Goal: Task Accomplishment & Management: Complete application form

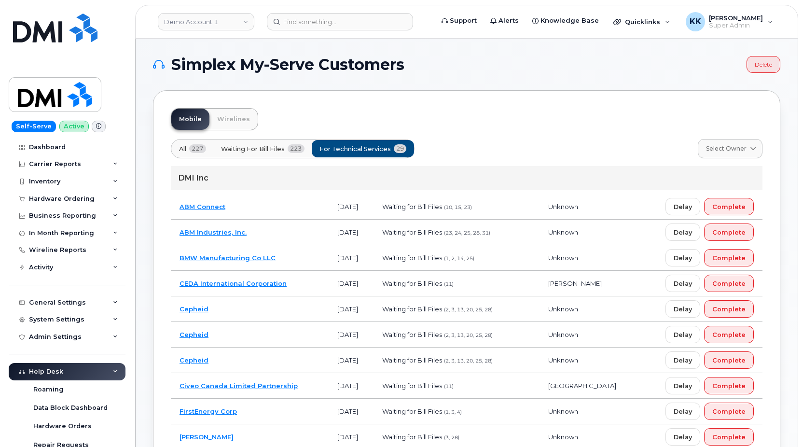
click at [261, 207] on td "ABM Connect" at bounding box center [250, 207] width 158 height 26
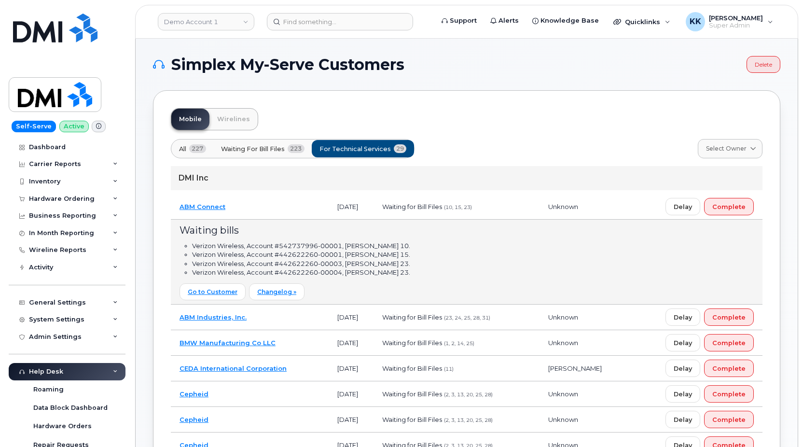
click at [288, 206] on td "ABM Connect" at bounding box center [250, 207] width 158 height 26
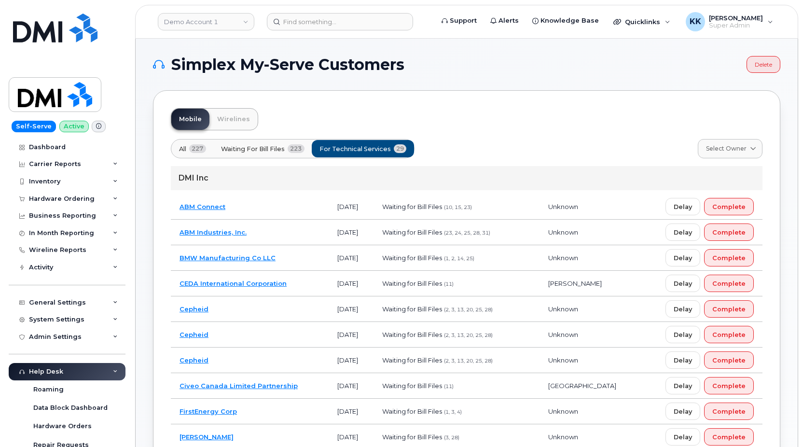
click at [291, 241] on td "ABM Industries, Inc." at bounding box center [250, 233] width 158 height 26
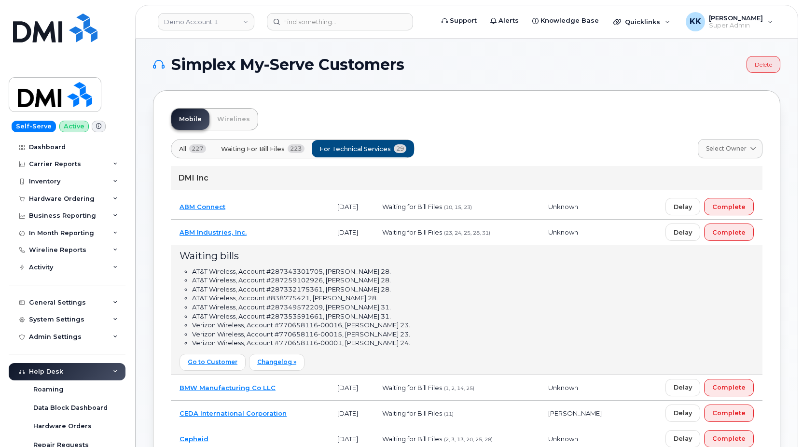
click at [299, 229] on td "ABM Industries, Inc." at bounding box center [250, 233] width 158 height 26
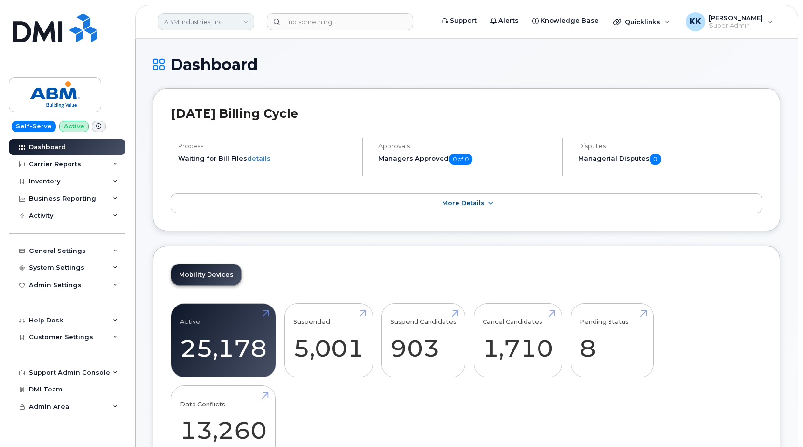
click at [182, 25] on link "ABM Industries, Inc." at bounding box center [206, 21] width 96 height 17
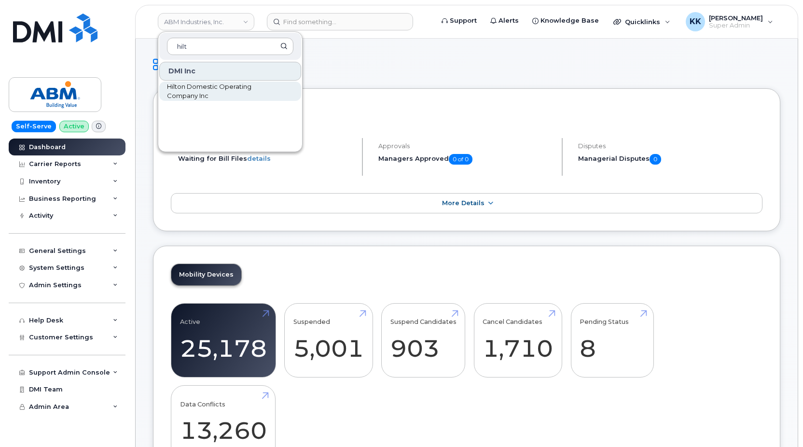
type input "hilt"
click at [186, 88] on span "Hilton Domestic Operating Company Inc" at bounding box center [222, 91] width 111 height 19
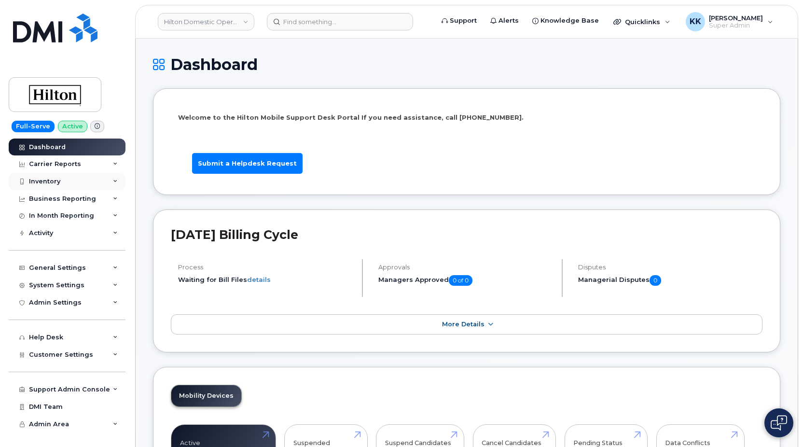
click at [34, 185] on div "Inventory" at bounding box center [67, 181] width 117 height 17
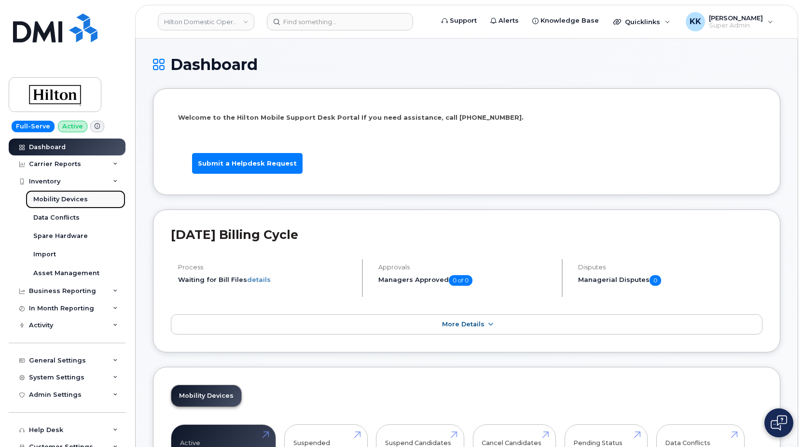
click at [51, 192] on link "Mobility Devices" at bounding box center [76, 199] width 100 height 18
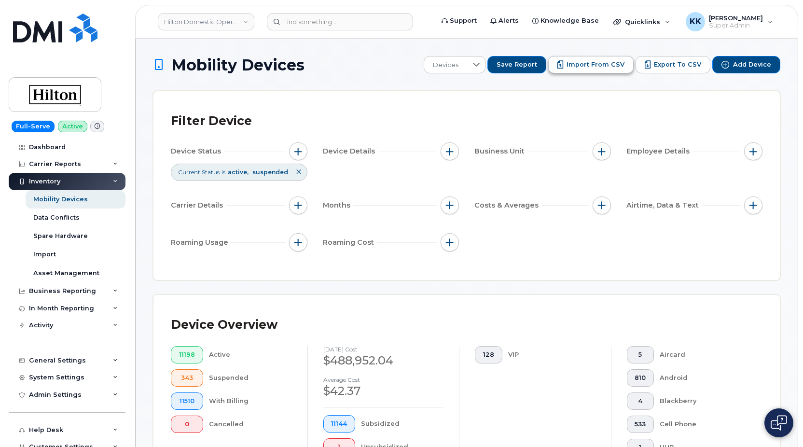
click at [618, 64] on span "Import from CSV" at bounding box center [595, 64] width 58 height 9
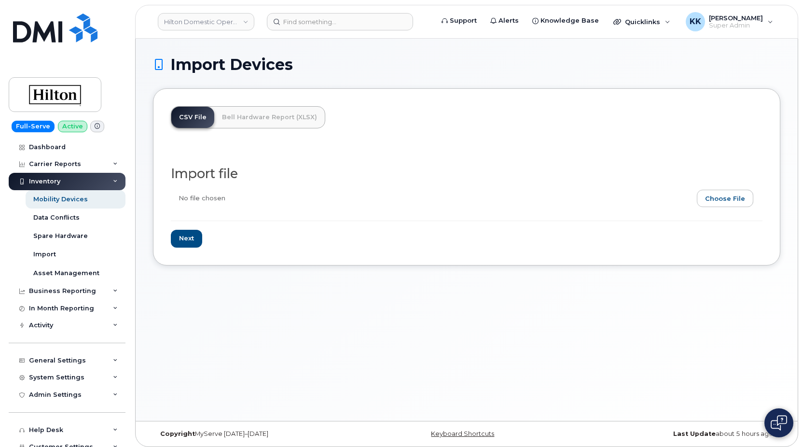
click at [721, 200] on input "file" at bounding box center [463, 201] width 584 height 22
type input "C:\fakepath\Hilton Verizon Inventory July 2025.csv"
click at [194, 233] on input "Next" at bounding box center [186, 239] width 31 height 18
type input "Loading..."
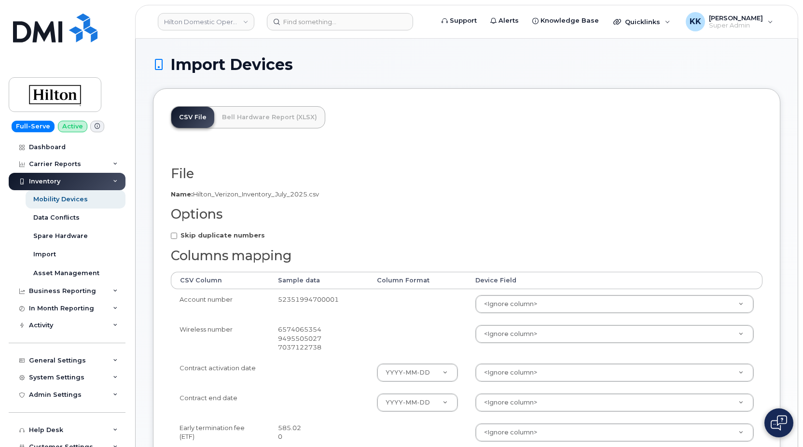
click at [194, 233] on strong "Skip duplicate numbers" at bounding box center [222, 235] width 84 height 8
click at [177, 233] on input "Skip duplicate numbers" at bounding box center [174, 236] width 6 height 6
checkbox input "true"
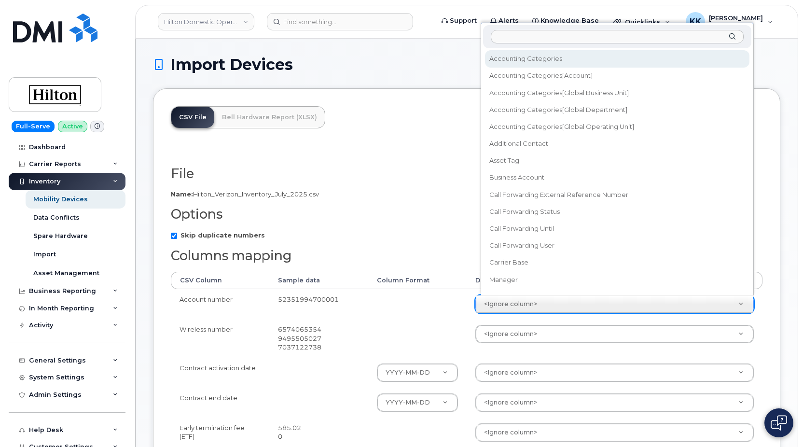
click at [498, 306] on body "Hilton Domestic Operating Company Inc Support Alerts Knowledge Base Quicklinks …" at bounding box center [401, 427] width 803 height 855
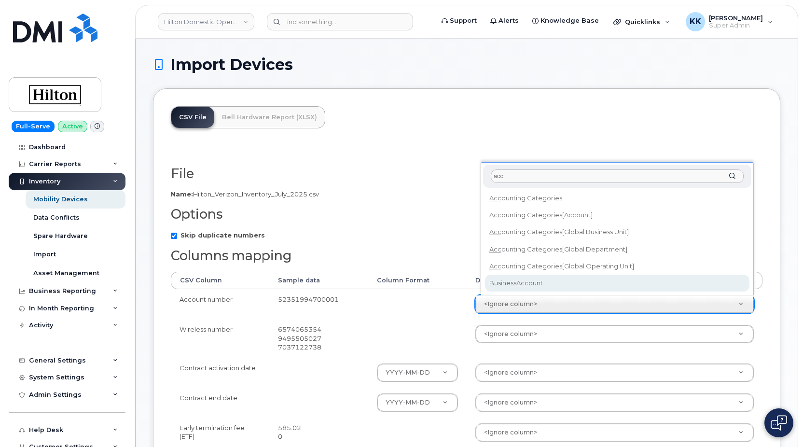
type input "acc"
select select "business_account_id"
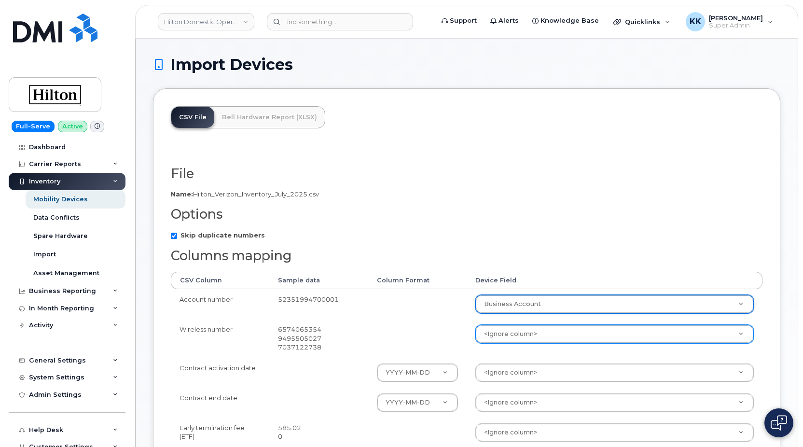
click at [513, 327] on body "Hilton Domestic Operating Company Inc Support Alerts Knowledge Base Quicklinks …" at bounding box center [401, 427] width 803 height 855
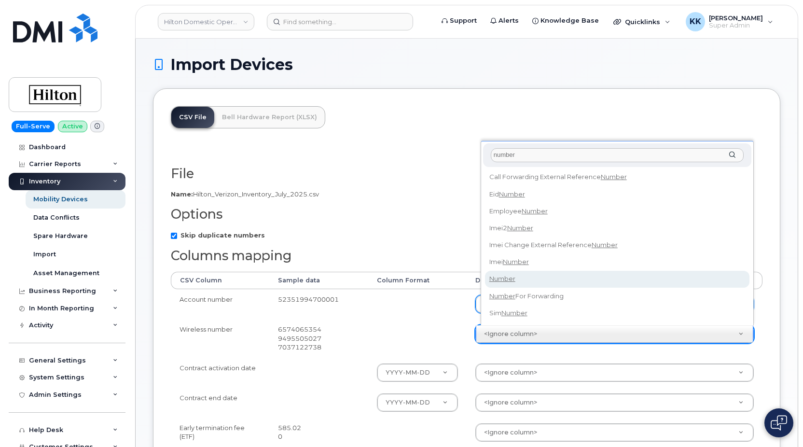
type input "number"
select select "number"
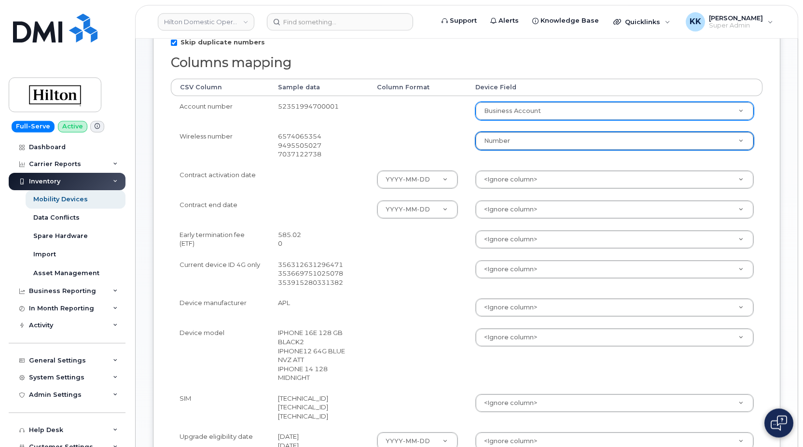
scroll to position [197, 0]
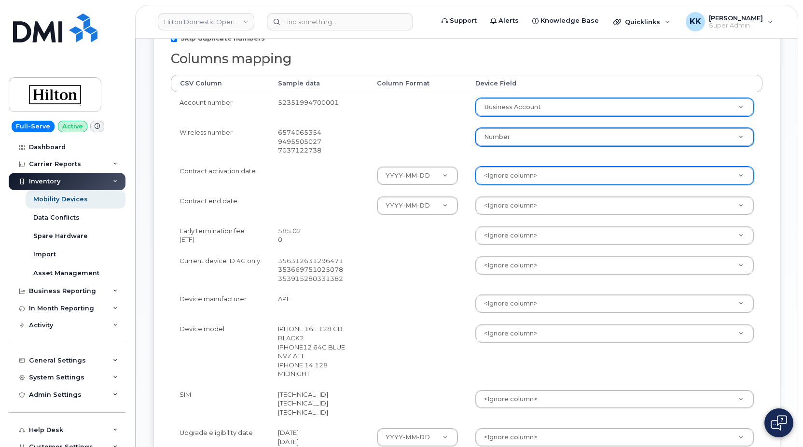
click at [498, 179] on body "Hilton Domestic Operating Company Inc Support Alerts Knowledge Base Quicklinks …" at bounding box center [401, 230] width 803 height 855
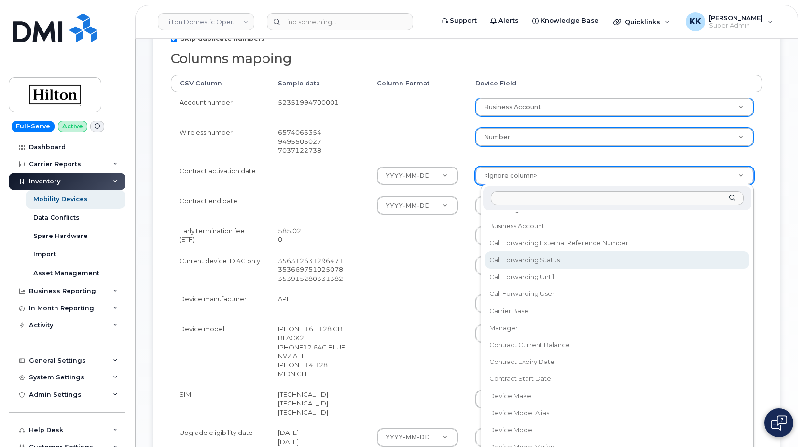
scroll to position [139, 0]
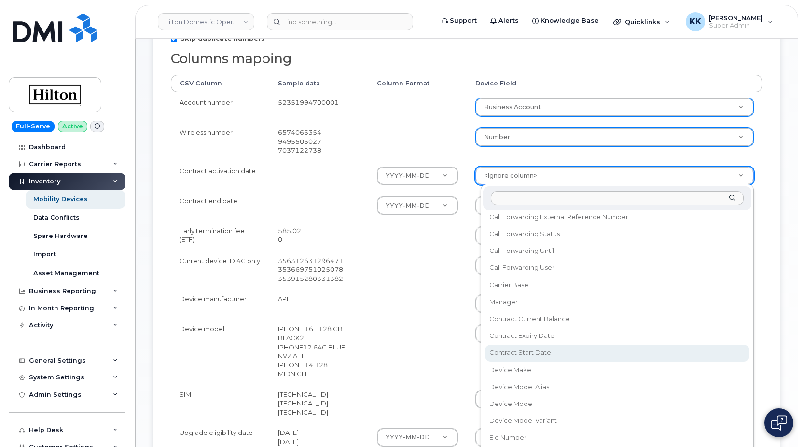
select select "contract_start_date"
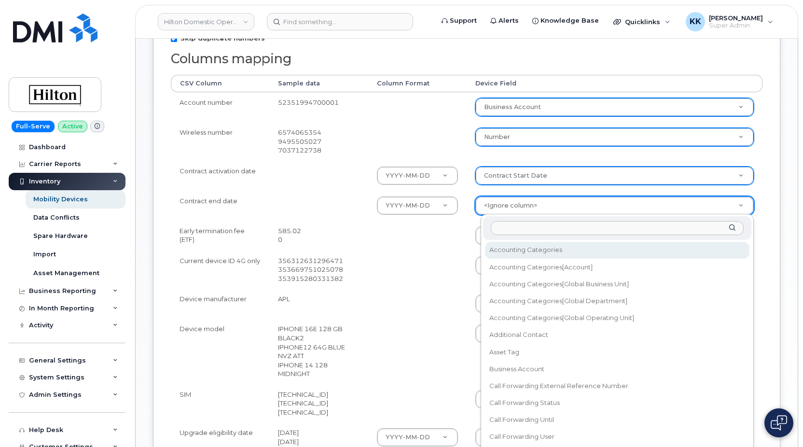
click at [498, 206] on body "Hilton Domestic Operating Company Inc Support Alerts Knowledge Base Quicklinks …" at bounding box center [401, 230] width 803 height 855
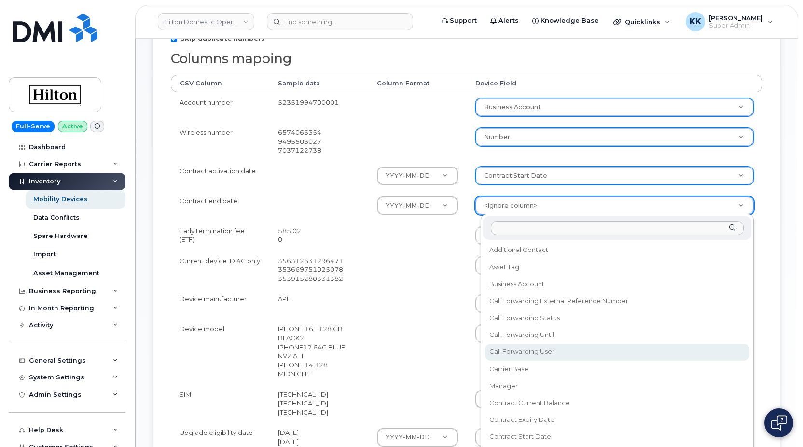
scroll to position [93, 0]
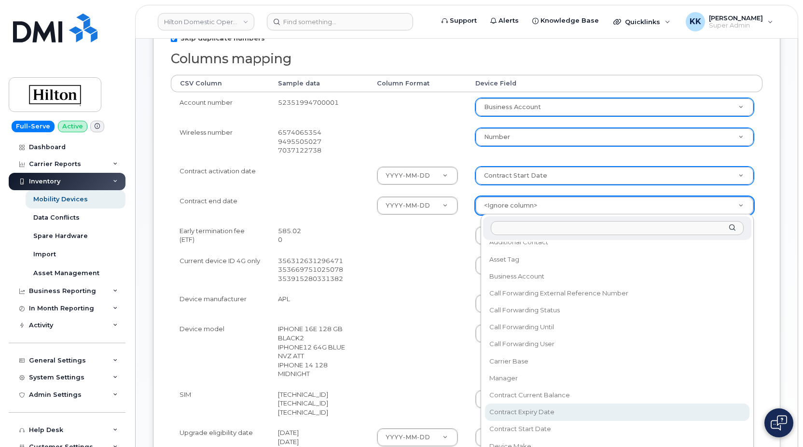
select select "contract_expiry_date"
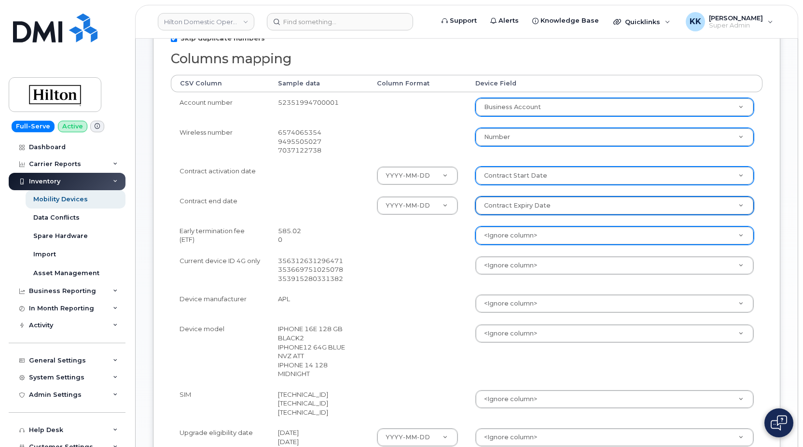
click at [508, 240] on body "Hilton Domestic Operating Company Inc Support Alerts Knowledge Base Quicklinks …" at bounding box center [401, 230] width 803 height 855
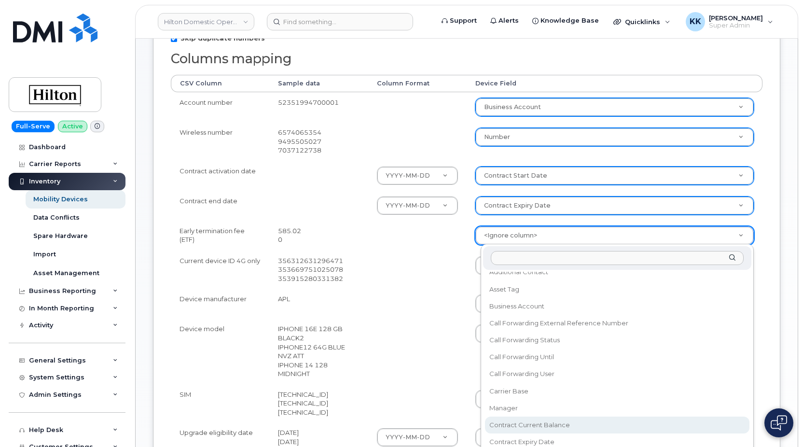
select select "contract_current_balance"
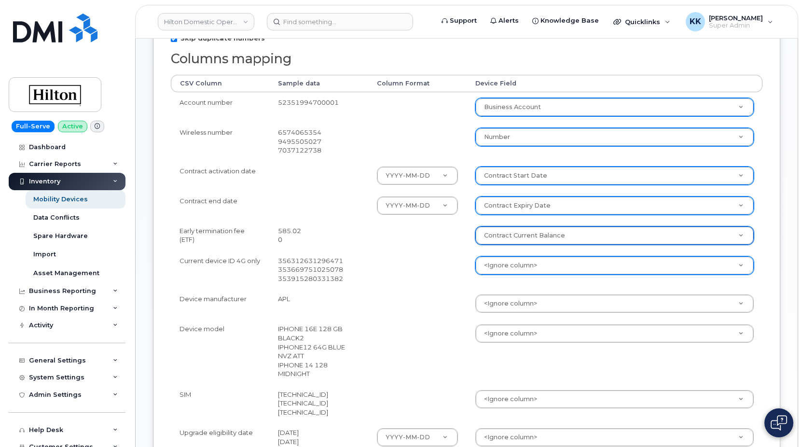
click at [520, 268] on body "Hilton Domestic Operating Company Inc Support Alerts Knowledge Base Quicklinks …" at bounding box center [401, 230] width 803 height 855
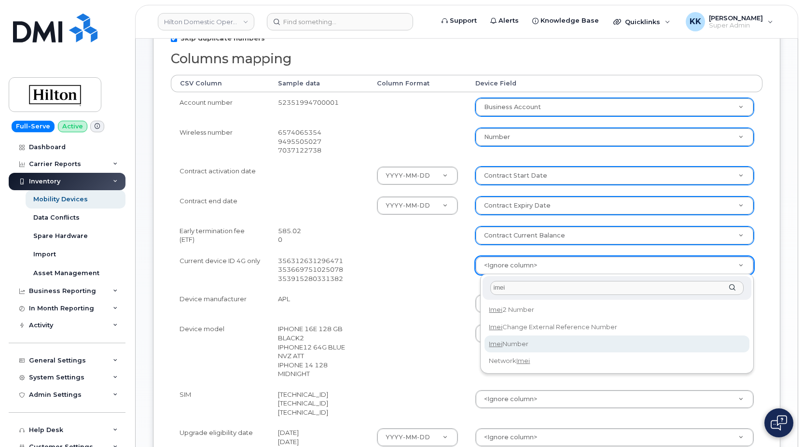
type input "imei"
select select "imei_number"
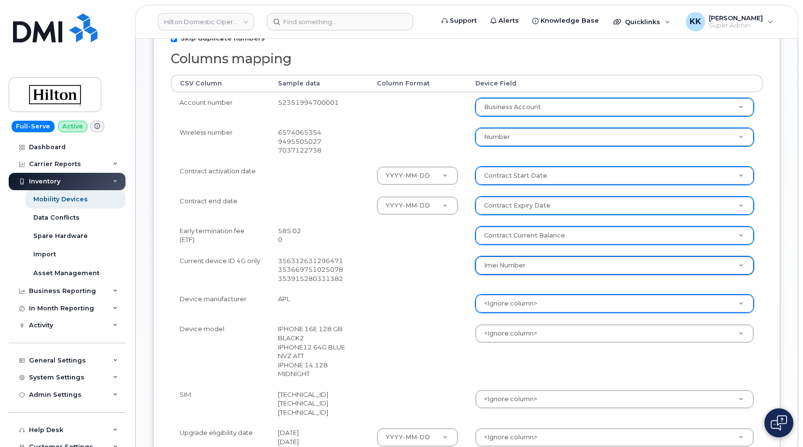
click at [503, 307] on body "Hilton Domestic Operating Company Inc Support Alerts Knowledge Base Quicklinks …" at bounding box center [401, 230] width 803 height 855
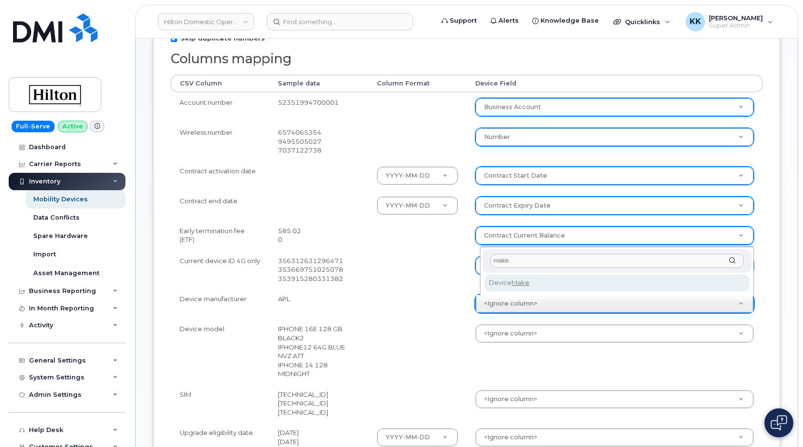
type input "make"
select select "device_make_id"
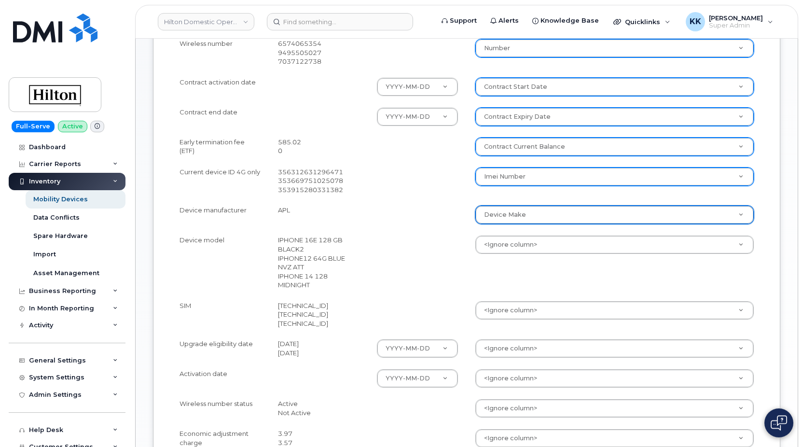
scroll to position [295, 0]
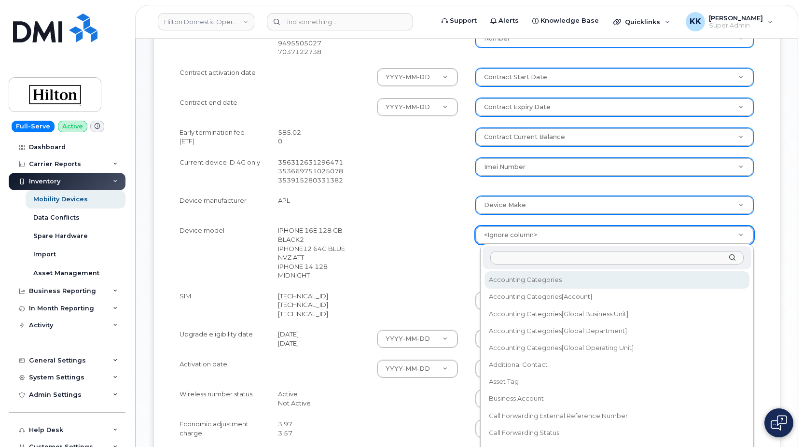
click at [530, 240] on body "Hilton Domestic Operating Company Inc Support Alerts Knowledge Base Quicklinks …" at bounding box center [401, 132] width 803 height 855
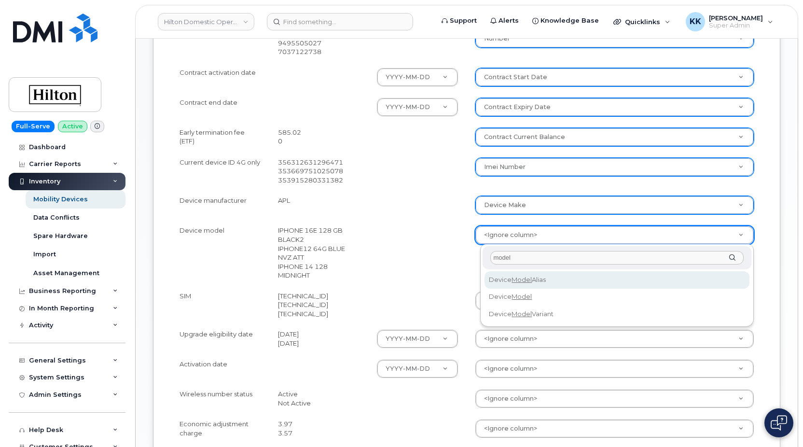
type input "model"
select select "device_model_alias"
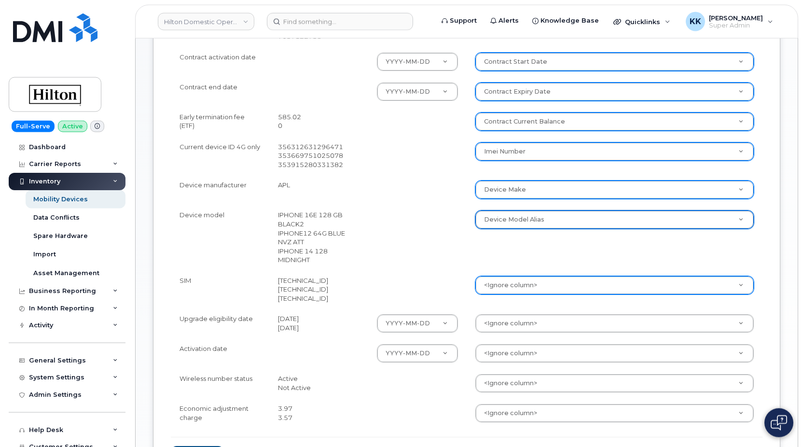
scroll to position [344, 0]
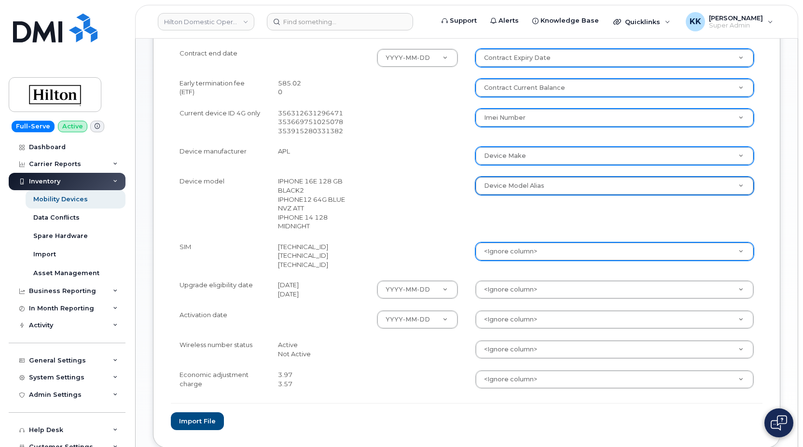
click at [494, 245] on body "Hilton Domestic Operating Company Inc Support Alerts Knowledge Base Quicklinks …" at bounding box center [401, 83] width 803 height 855
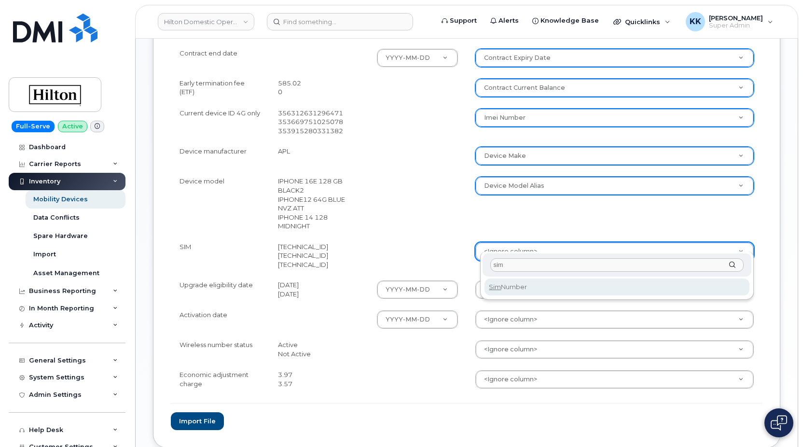
type input "sim"
select select "sim_number"
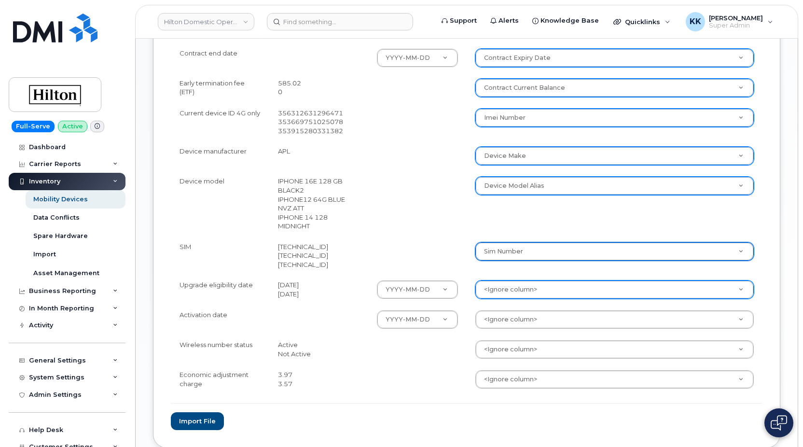
click at [524, 285] on body "Hilton Domestic Operating Company Inc Support Alerts Knowledge Base Quicklinks …" at bounding box center [401, 83] width 803 height 855
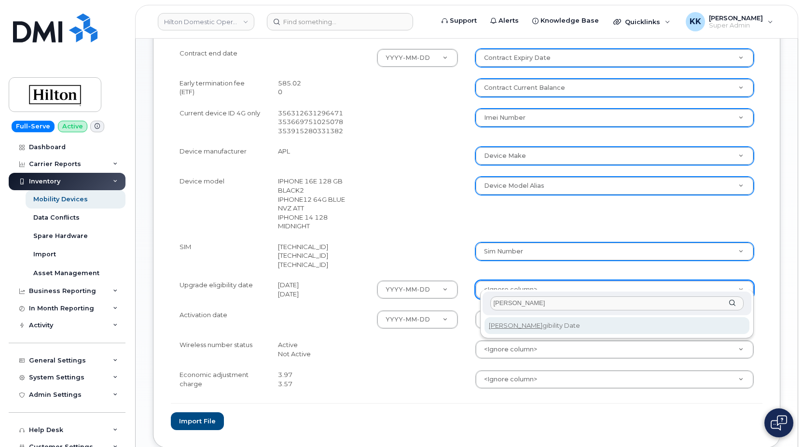
type input "eli"
select select "eligibility_date"
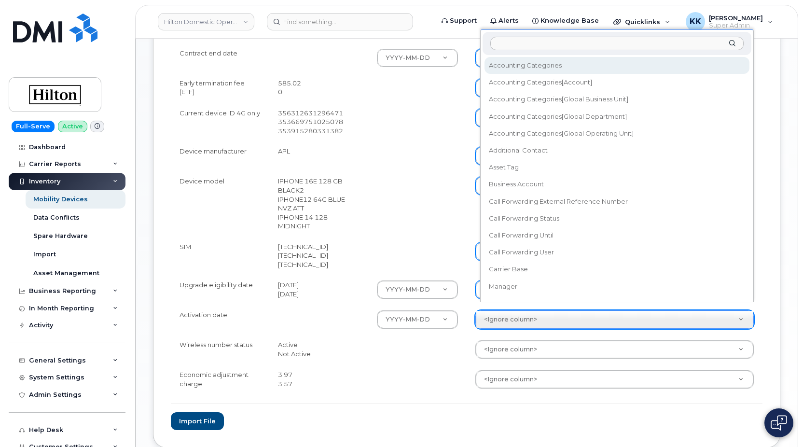
click at [515, 308] on body "Hilton Domestic Operating Company Inc Support Alerts Knowledge Base Quicklinks …" at bounding box center [401, 83] width 803 height 855
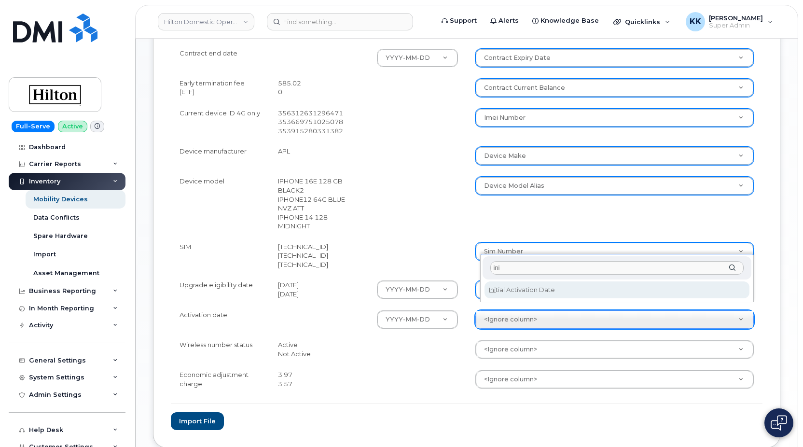
type input "ini"
select select "initial_activation_date"
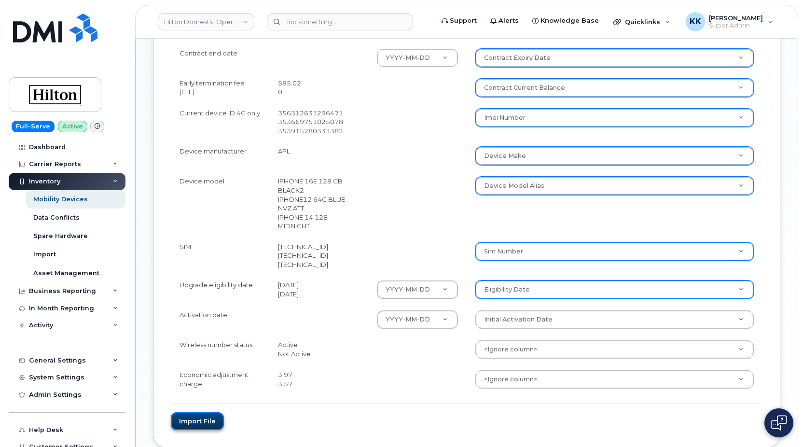
click at [207, 412] on button "Import file" at bounding box center [197, 421] width 53 height 18
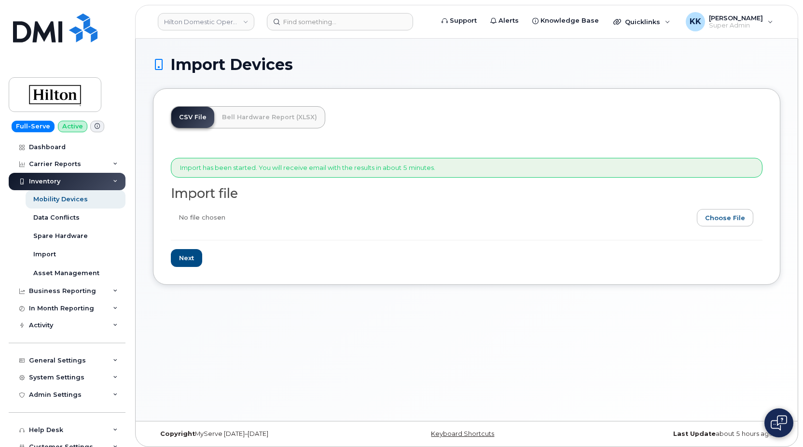
click at [715, 224] on input "file" at bounding box center [463, 220] width 584 height 22
type input "C:\fakepath\Hilton Verizon Inventory July 2025.csv"
click at [169, 253] on div "CSV File Bell Hardware Report (XLSX) Import has been started. You will receive …" at bounding box center [466, 186] width 627 height 196
click at [173, 255] on input "Next" at bounding box center [186, 258] width 31 height 18
type input "Loading..."
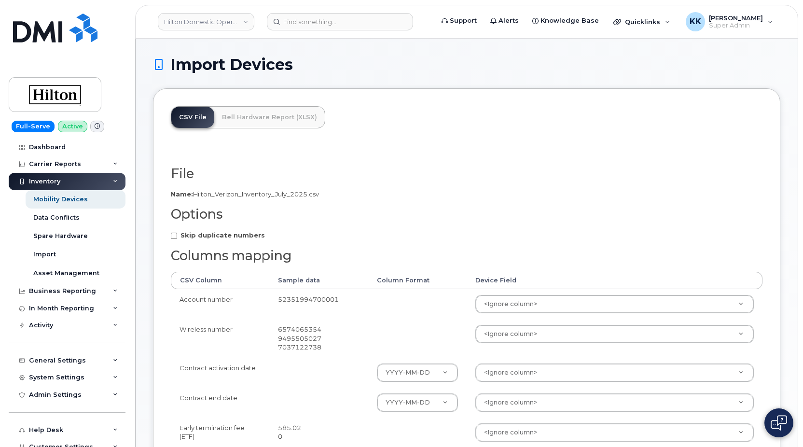
click at [195, 233] on strong "Skip duplicate numbers" at bounding box center [222, 235] width 84 height 8
click at [177, 233] on input "Skip duplicate numbers" at bounding box center [174, 236] width 6 height 6
checkbox input "true"
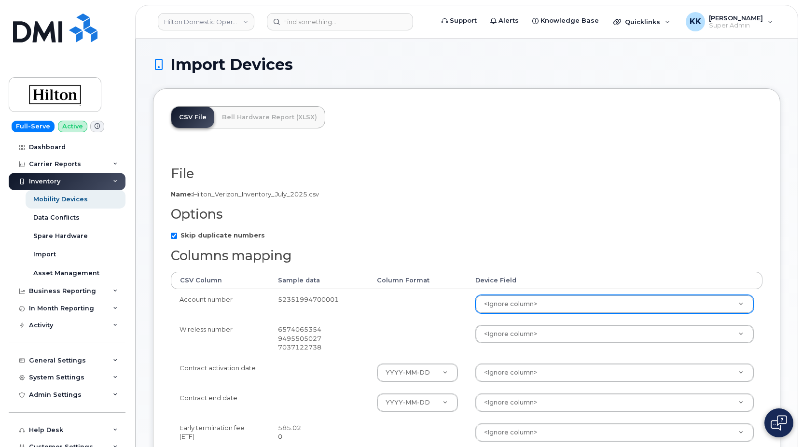
click at [514, 311] on body "Hilton Domestic Operating Company Inc Support Alerts Knowledge Base Quicklinks …" at bounding box center [401, 427] width 803 height 855
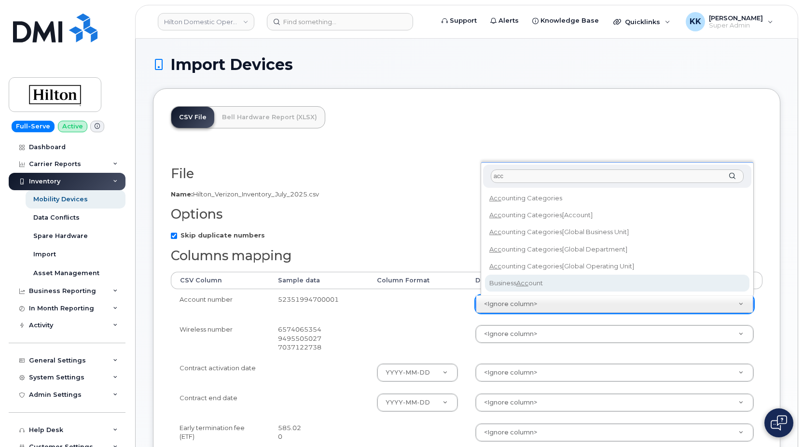
type input "acc"
select select "business_account_id"
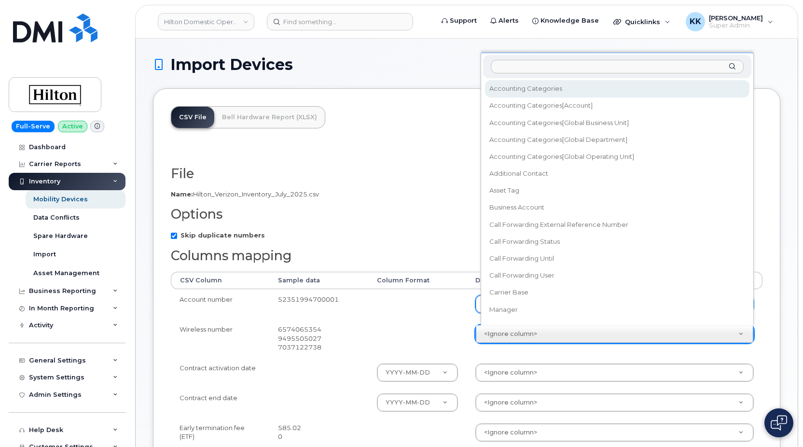
click at [514, 336] on body "Hilton Domestic Operating Company Inc Support Alerts Knowledge Base Quicklinks …" at bounding box center [401, 427] width 803 height 855
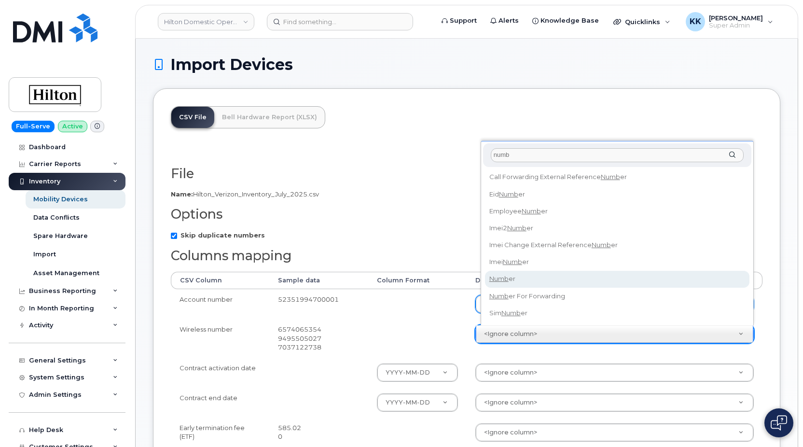
type input "numb"
select select "number"
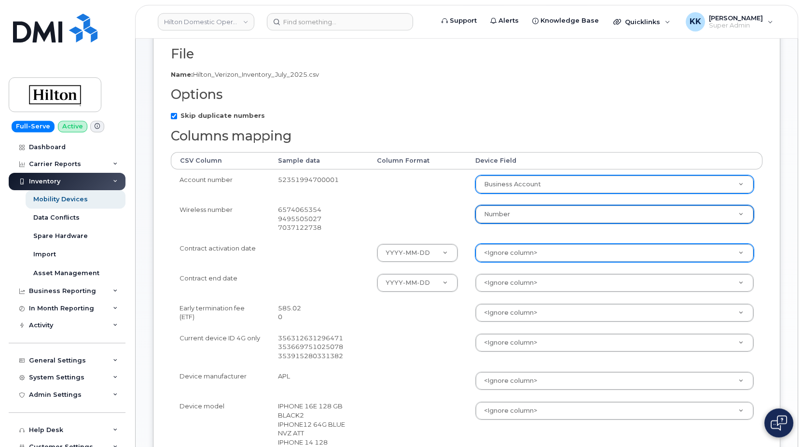
scroll to position [148, 0]
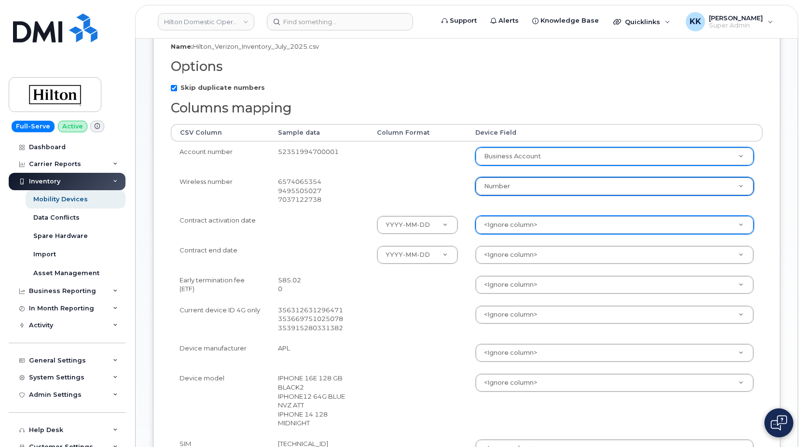
click at [500, 226] on body "Hilton Domestic Operating Company Inc Support Alerts Knowledge Base Quicklinks …" at bounding box center [401, 279] width 803 height 855
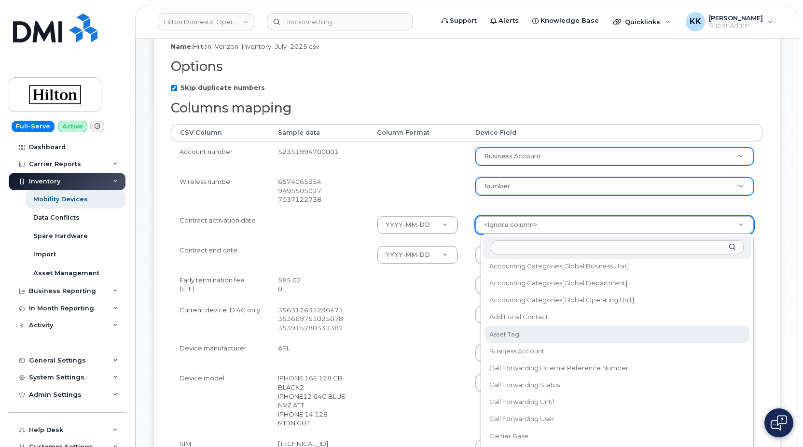
scroll to position [139, 0]
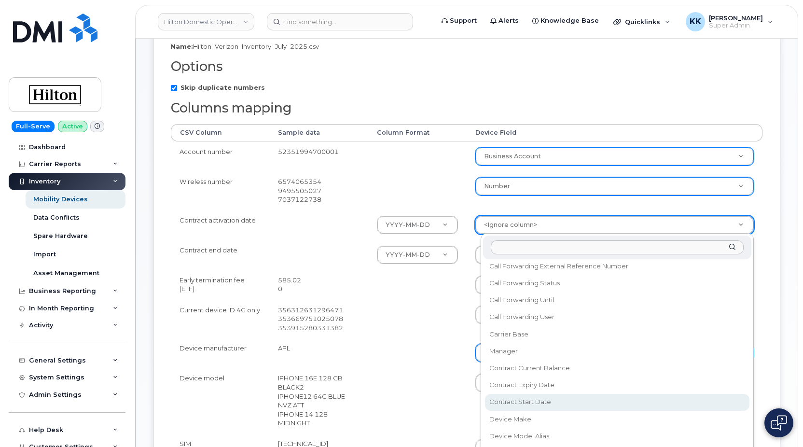
drag, startPoint x: 536, startPoint y: 399, endPoint x: 547, endPoint y: 345, distance: 54.6
select select "contract_start_date"
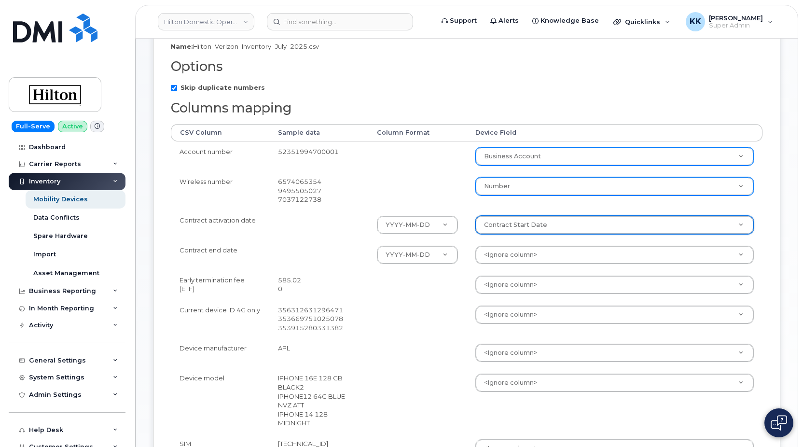
click at [526, 257] on body "Hilton Domestic Operating Company Inc Support Alerts Knowledge Base Quicklinks …" at bounding box center [401, 279] width 803 height 855
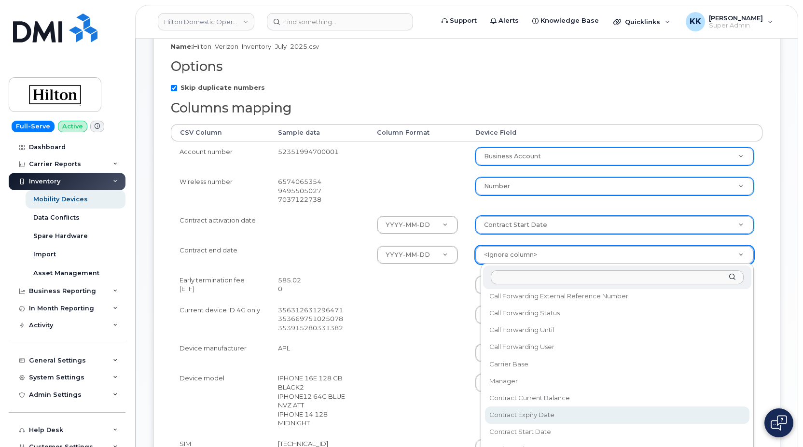
select select "contract_expiry_date"
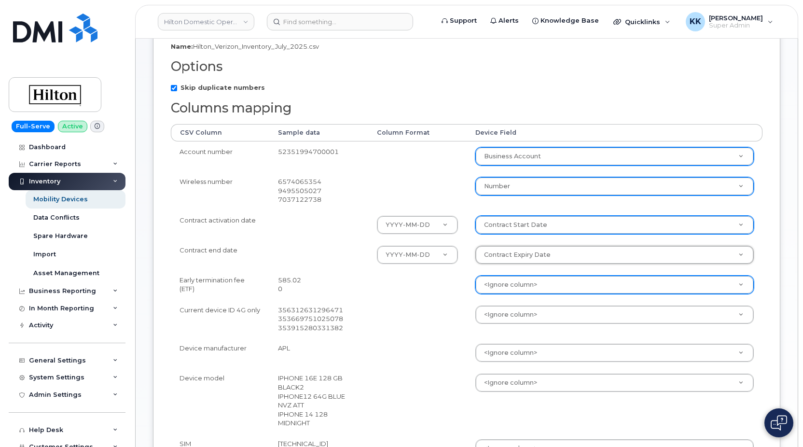
click at [507, 277] on body "Hilton Domestic Operating Company Inc Support Alerts Knowledge Base Quicklinks …" at bounding box center [401, 279] width 803 height 855
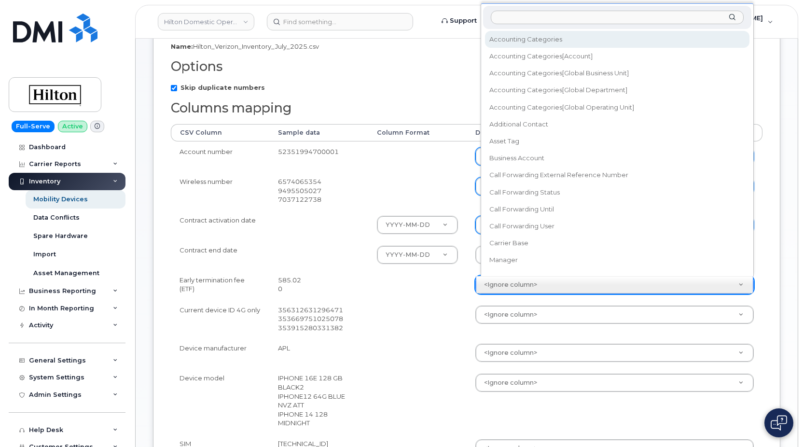
scroll to position [9, 0]
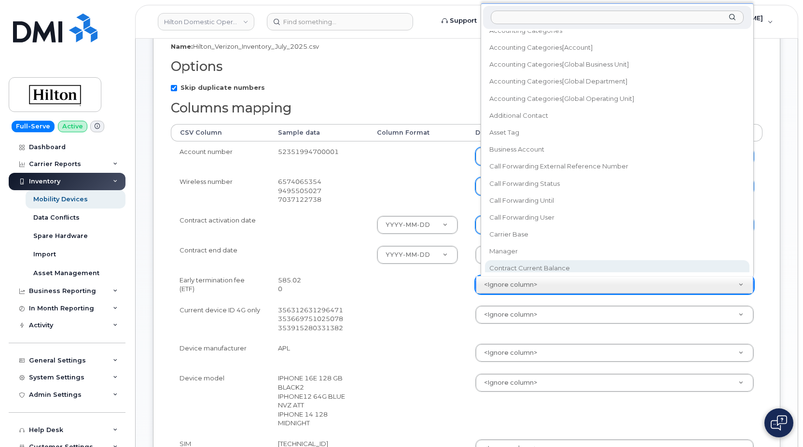
select select "contract_current_balance"
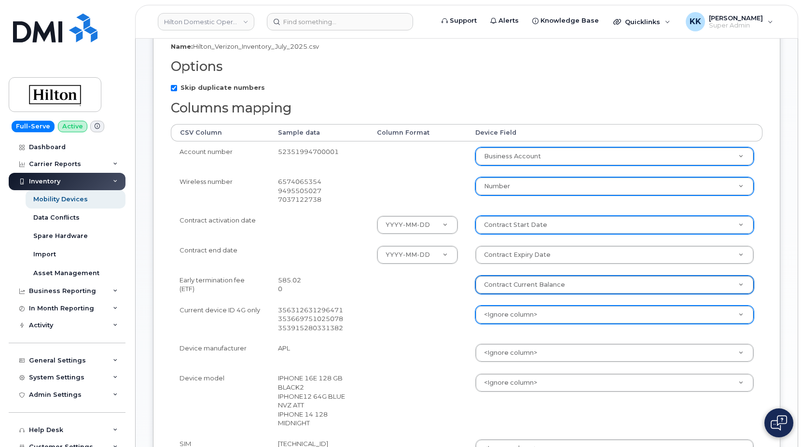
click at [510, 312] on body "Hilton Domestic Operating Company Inc Support Alerts Knowledge Base Quicklinks …" at bounding box center [401, 279] width 803 height 855
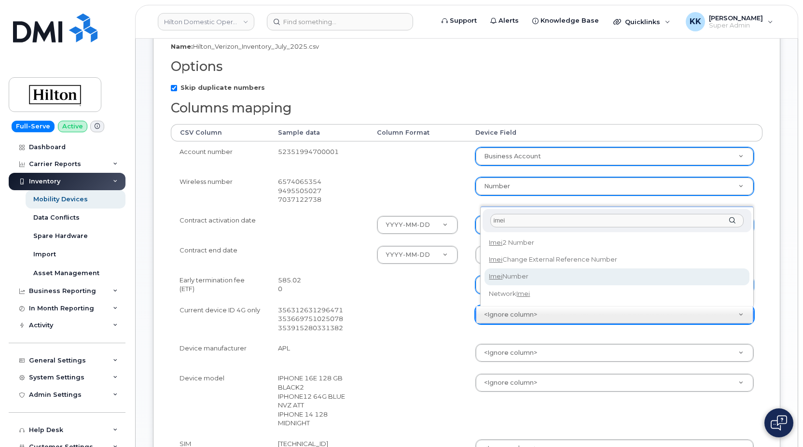
type input "imei"
select select "imei_number"
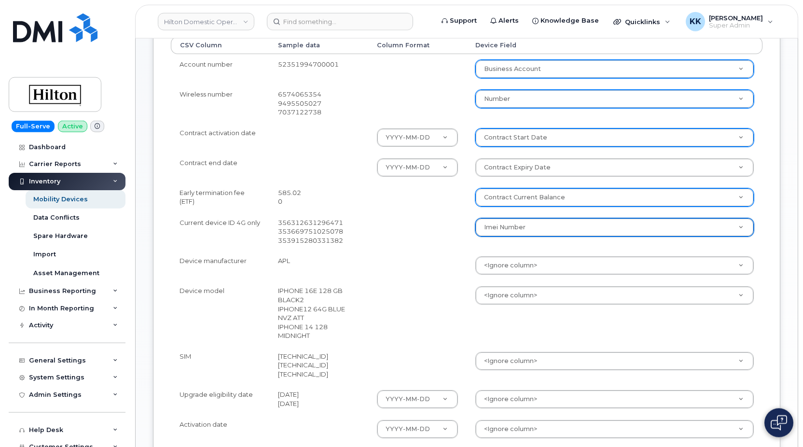
scroll to position [246, 0]
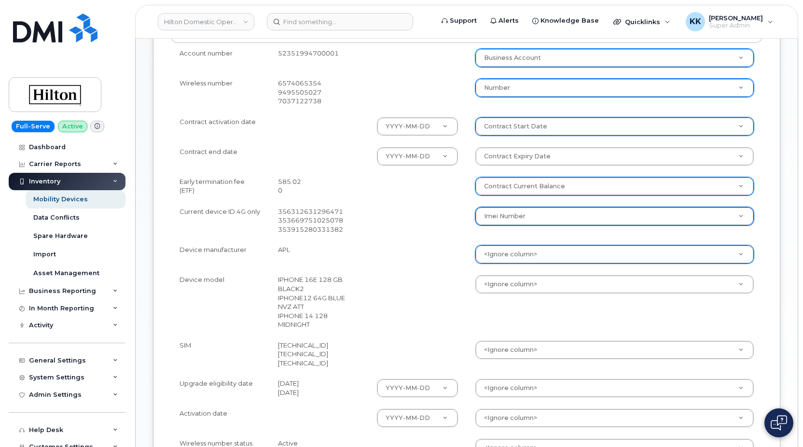
click at [508, 253] on body "Hilton Domestic Operating Company Inc Support Alerts Knowledge Base Quicklinks …" at bounding box center [401, 181] width 803 height 855
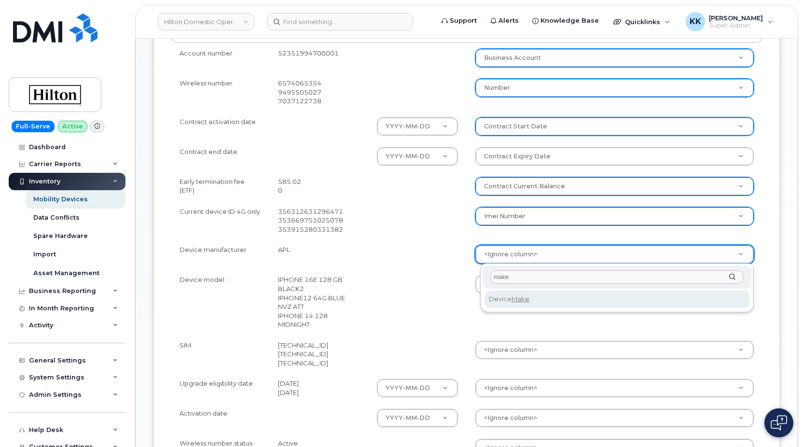
type input "make"
select select "device_make_id"
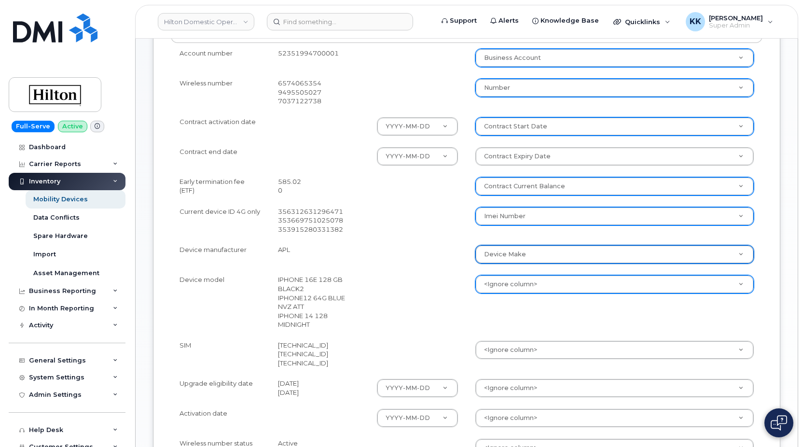
click at [520, 290] on body "Hilton Domestic Operating Company Inc Support Alerts Knowledge Base Quicklinks …" at bounding box center [401, 181] width 803 height 855
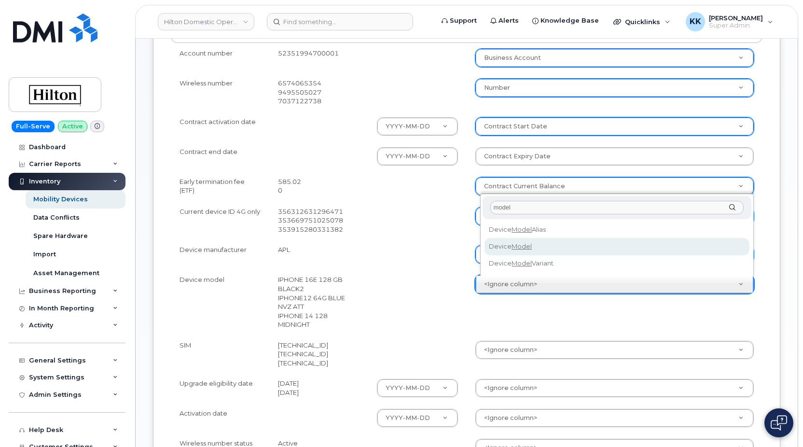
type input "model"
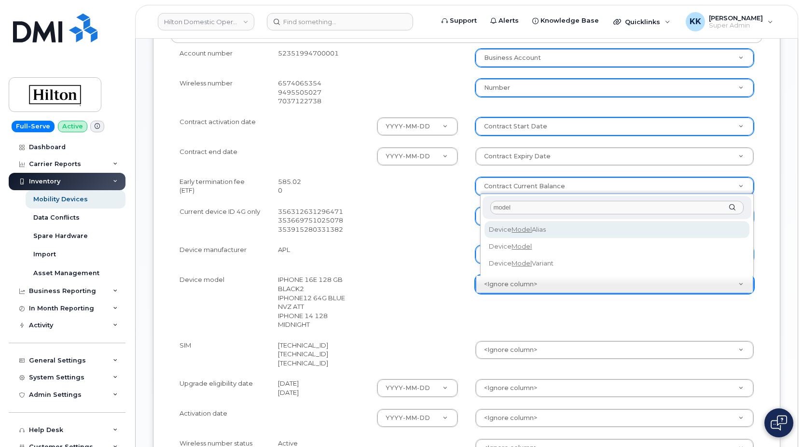
select select "device_model_alias"
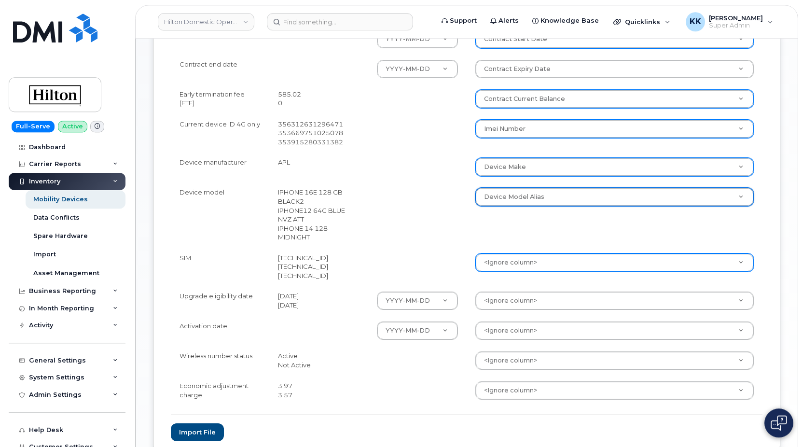
scroll to position [344, 0]
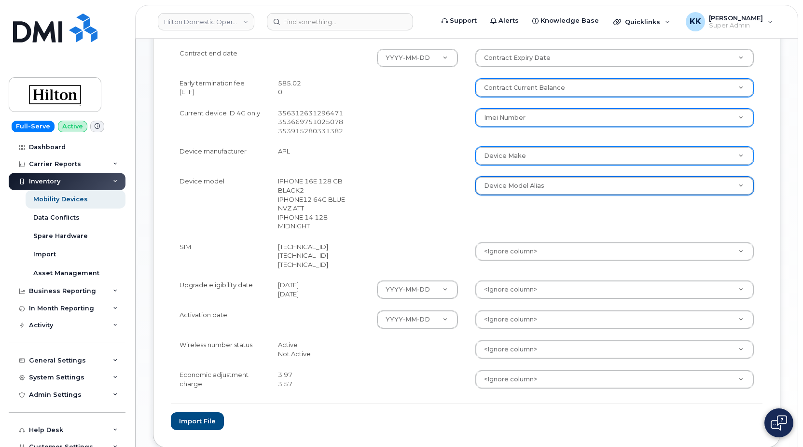
click at [508, 241] on body "Hilton Domestic Operating Company Inc Support Alerts Knowledge Base Quicklinks …" at bounding box center [401, 83] width 803 height 855
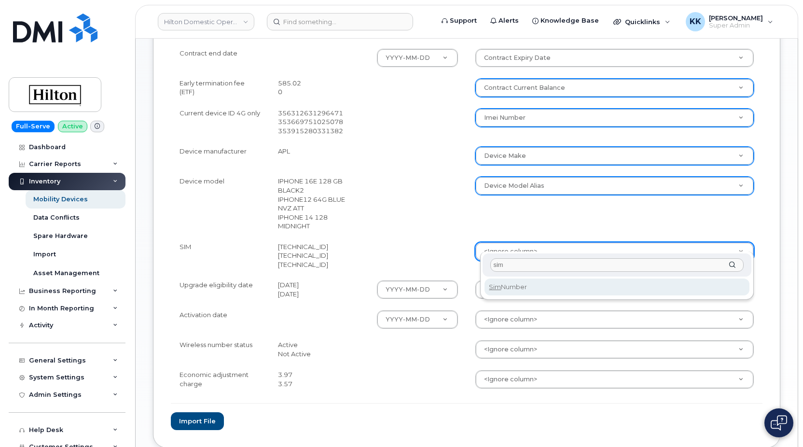
type input "sim"
select select "sim_number"
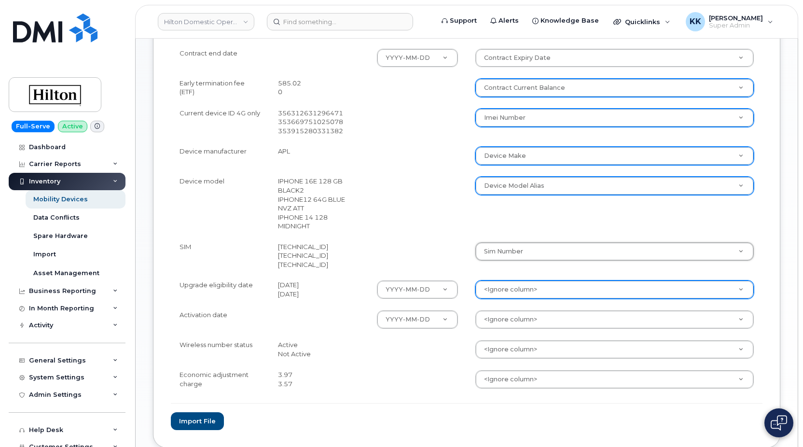
click at [509, 283] on body "Hilton Domestic Operating Company Inc Support Alerts Knowledge Base Quicklinks …" at bounding box center [401, 83] width 803 height 855
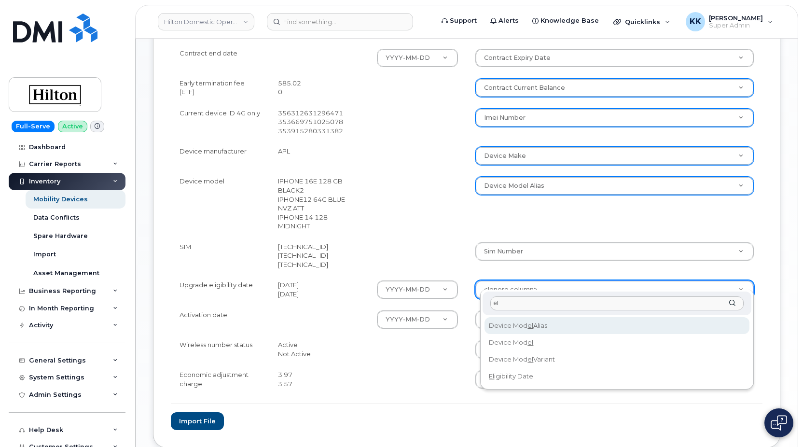
type input "eli"
select select "eligibility_date"
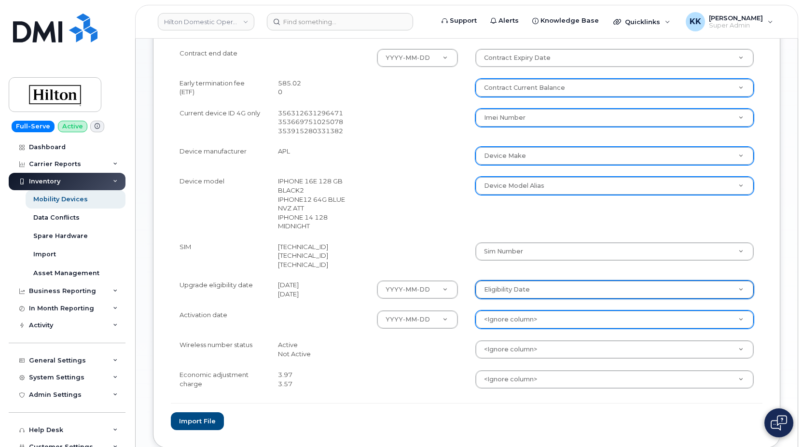
click at [515, 315] on body "Hilton Domestic Operating Company Inc Support Alerts Knowledge Base Quicklinks …" at bounding box center [401, 83] width 803 height 855
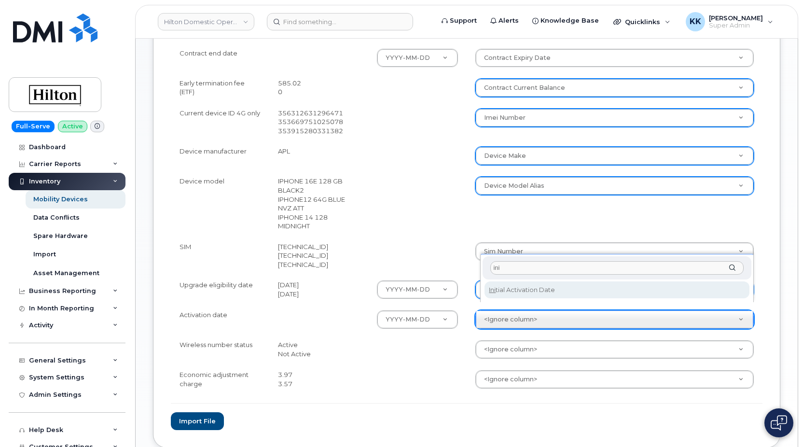
type input "ini"
select select "initial_activation_date"
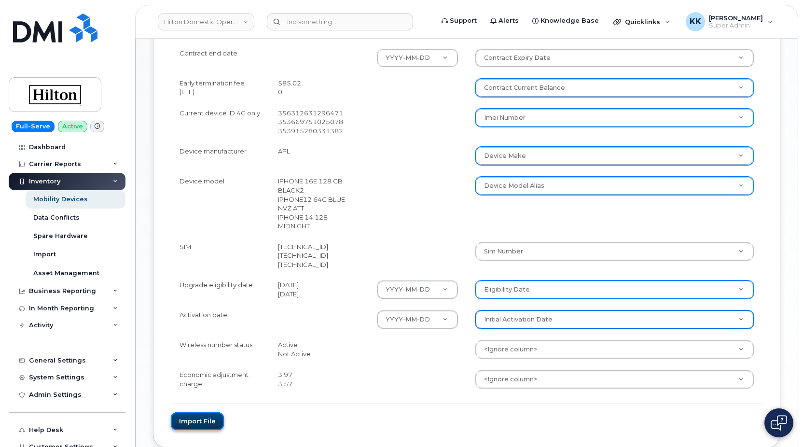
click at [210, 413] on button "Import file" at bounding box center [197, 421] width 53 height 18
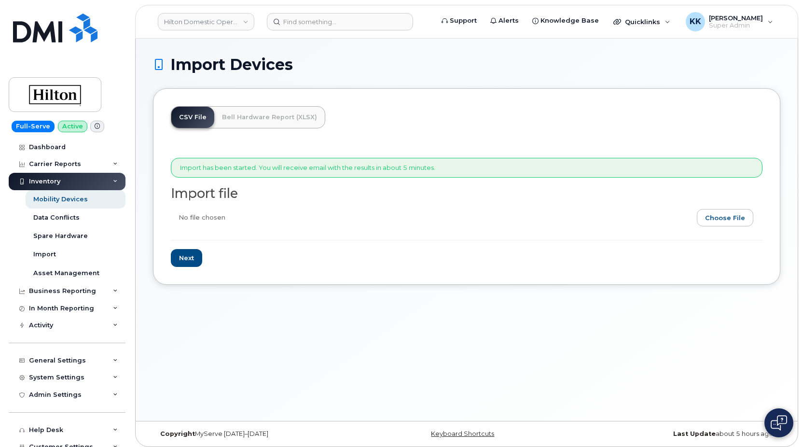
click at [748, 214] on input "file" at bounding box center [463, 220] width 584 height 22
type input "C:\fakepath\Hilton Verizon Inventory July 2025.csv"
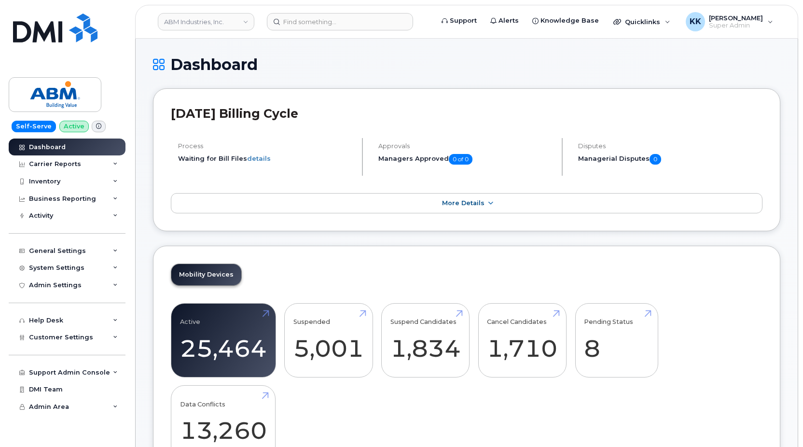
scroll to position [1478, 0]
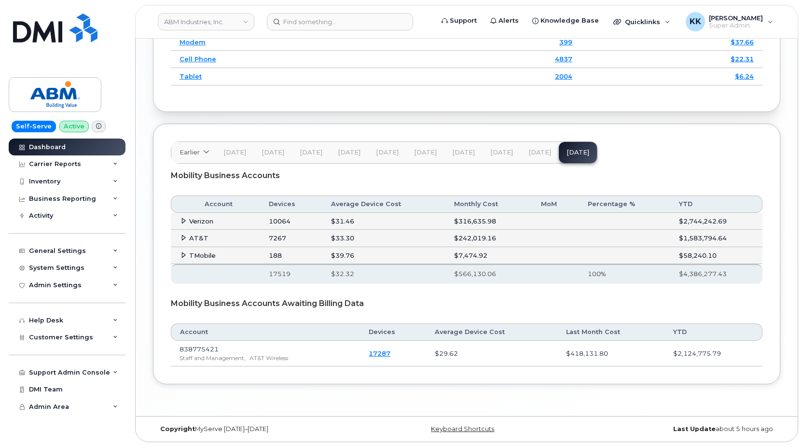
click at [182, 239] on icon at bounding box center [183, 237] width 6 height 6
